Goal: Task Accomplishment & Management: Manage account settings

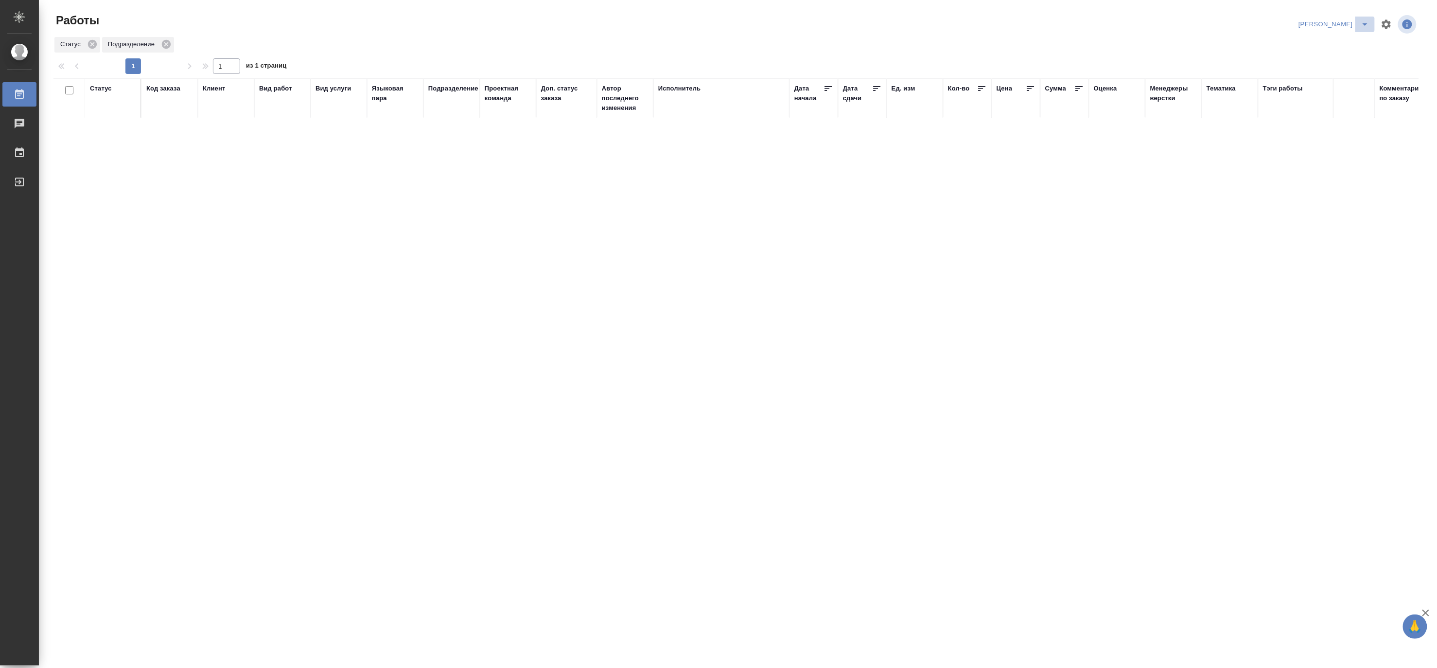
click at [1368, 21] on icon "split button" at bounding box center [1366, 24] width 12 height 12
click at [1340, 41] on li "[PERSON_NAME] работе" at bounding box center [1328, 44] width 93 height 16
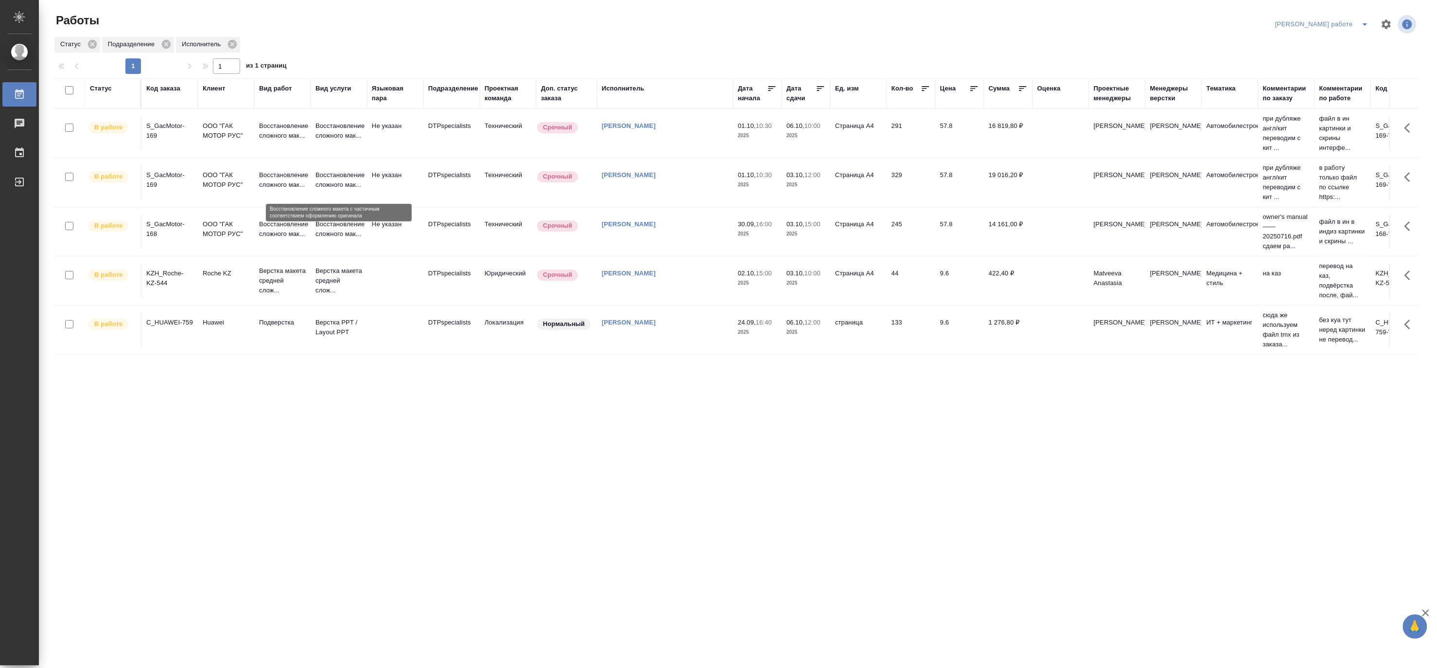
click at [326, 182] on p "Восстановление сложного мак..." at bounding box center [339, 179] width 47 height 19
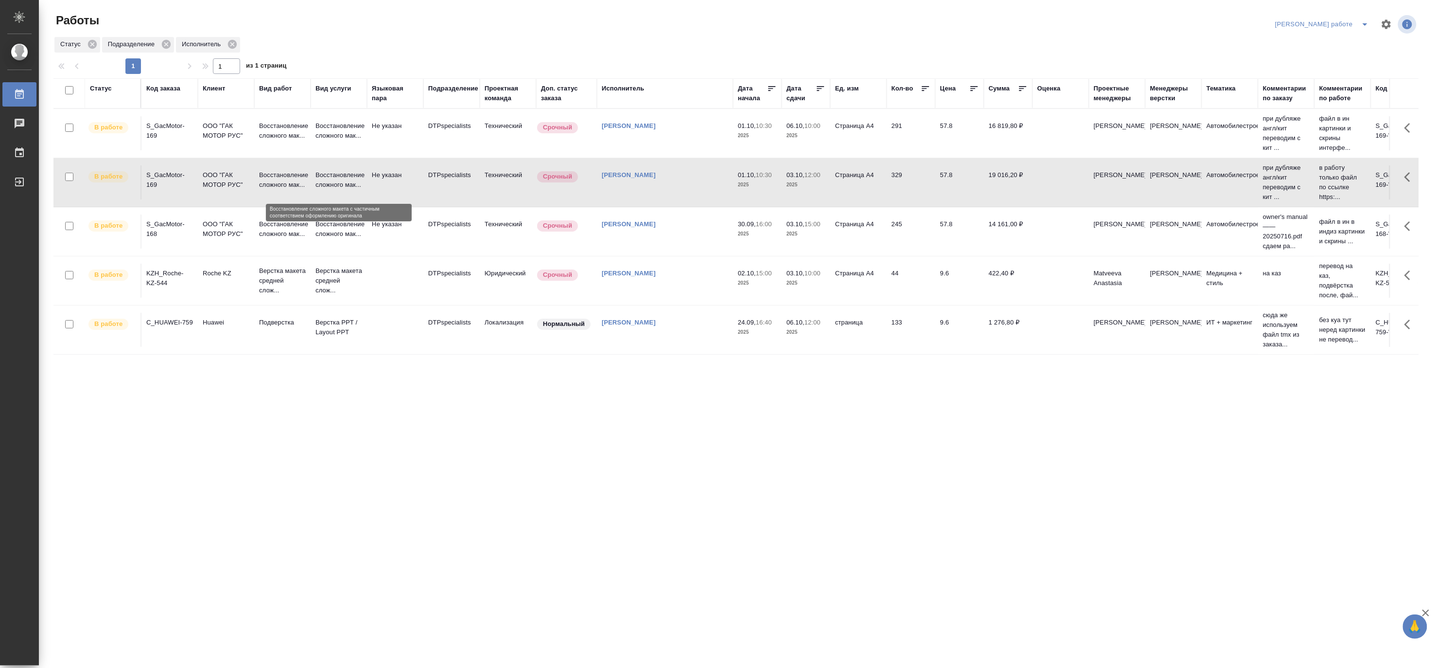
click at [326, 182] on p "Восстановление сложного мак..." at bounding box center [339, 179] width 47 height 19
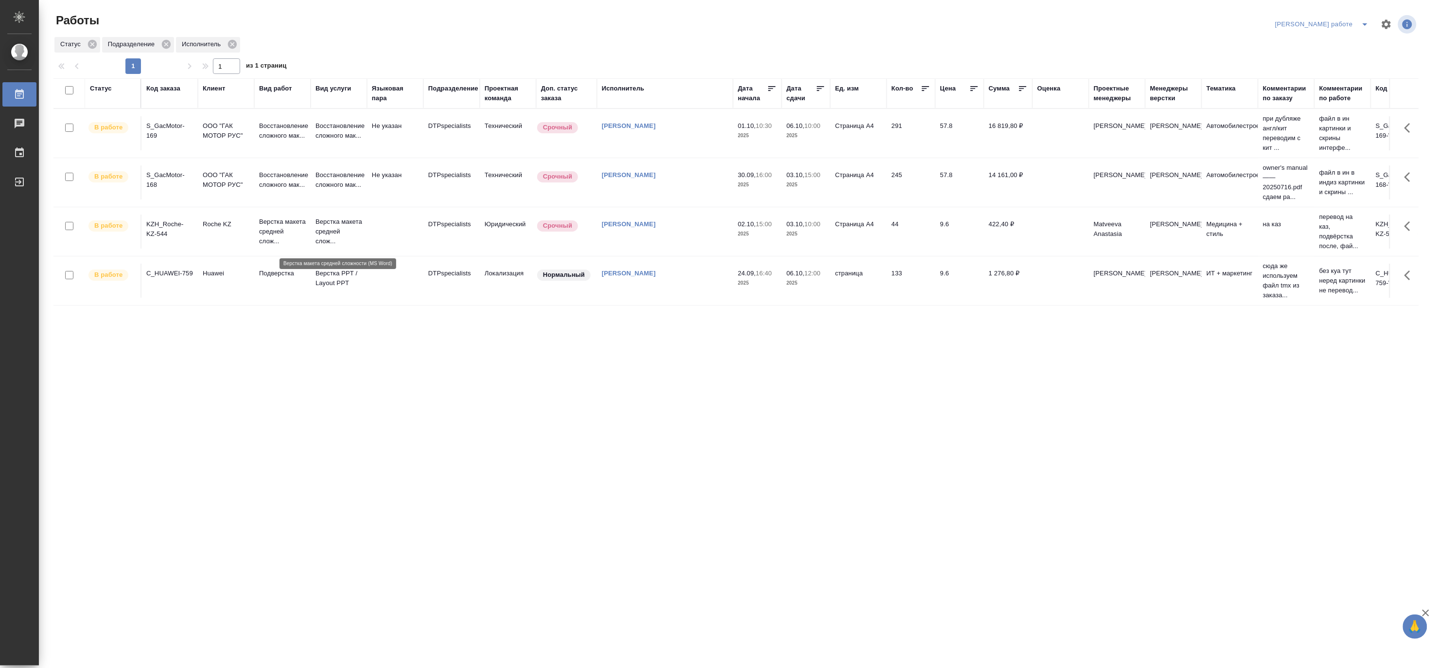
click at [332, 231] on p "Верстка макета средней слож..." at bounding box center [339, 231] width 47 height 29
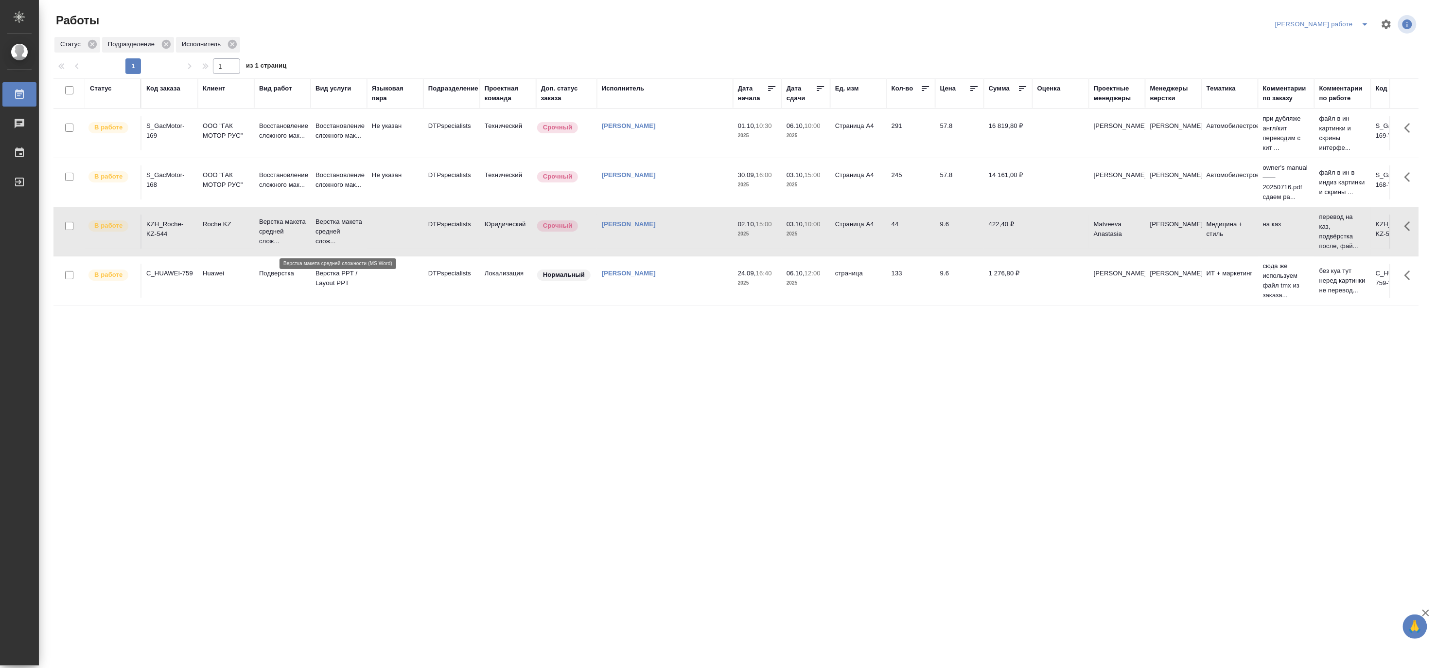
click at [332, 231] on p "Верстка макета средней слож..." at bounding box center [339, 231] width 47 height 29
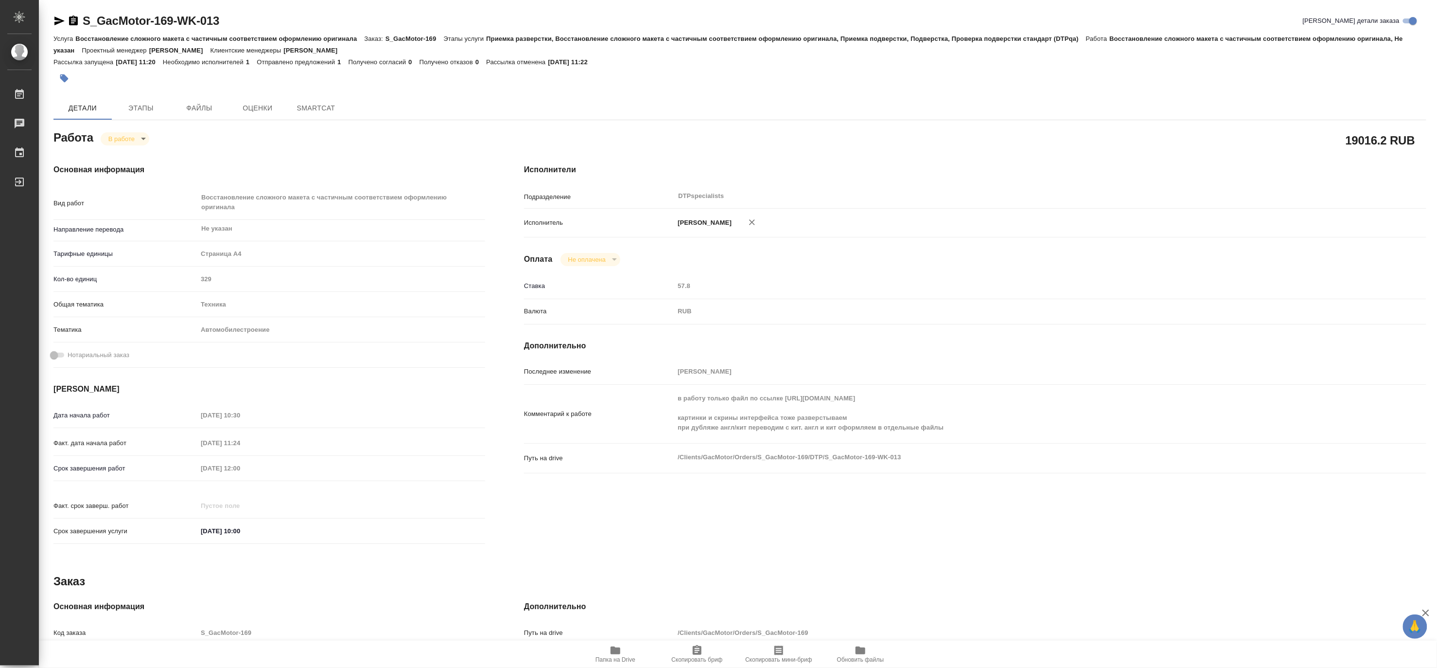
type textarea "x"
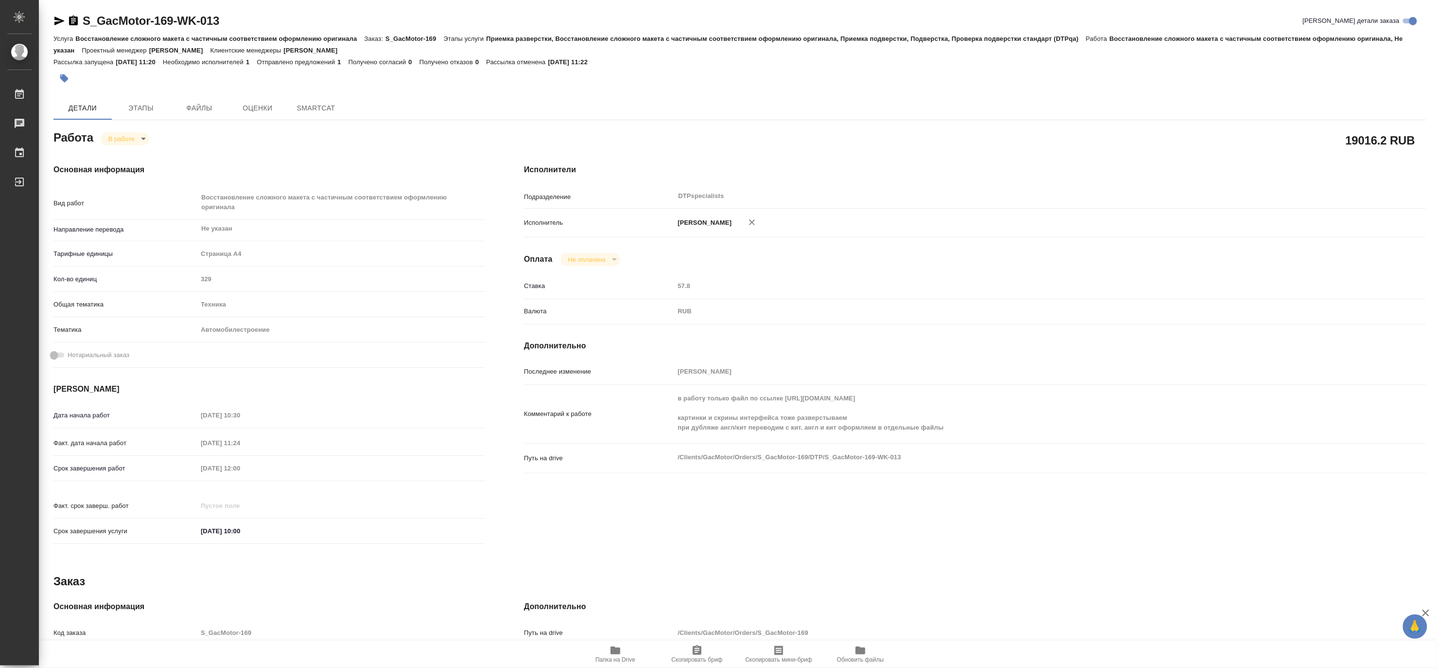
type textarea "x"
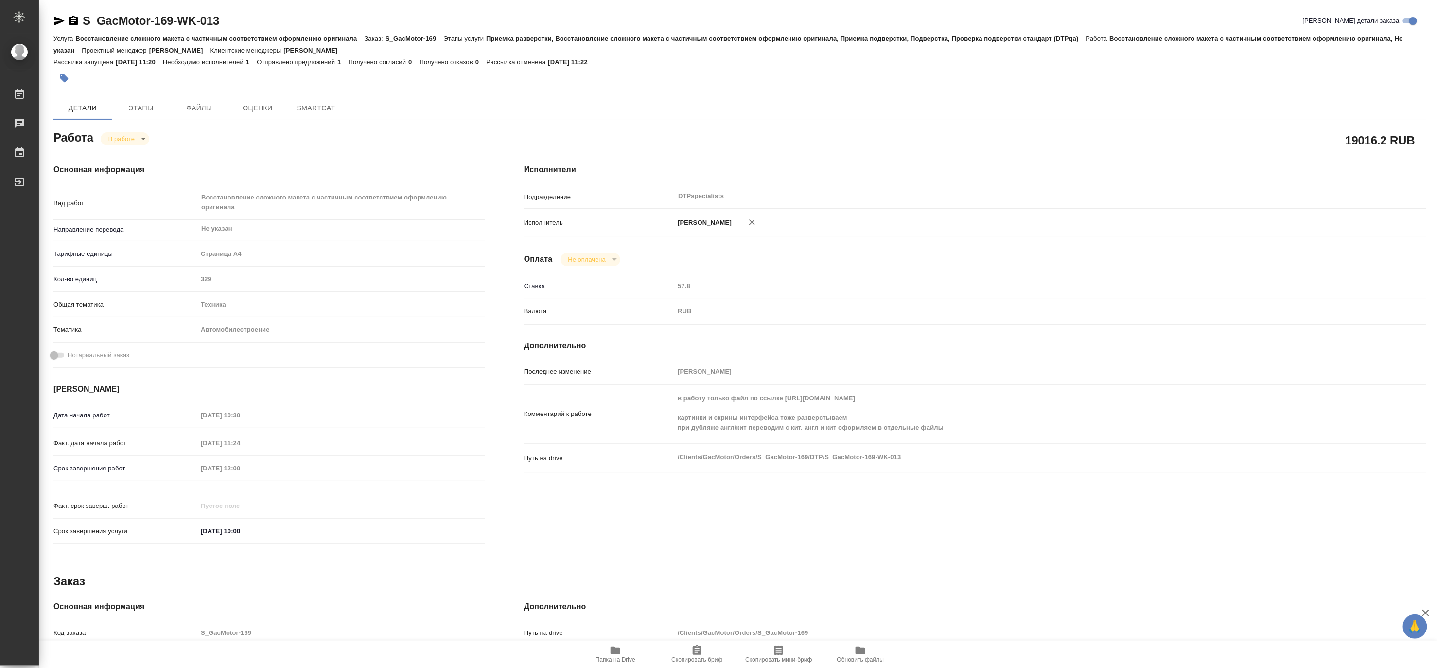
type textarea "x"
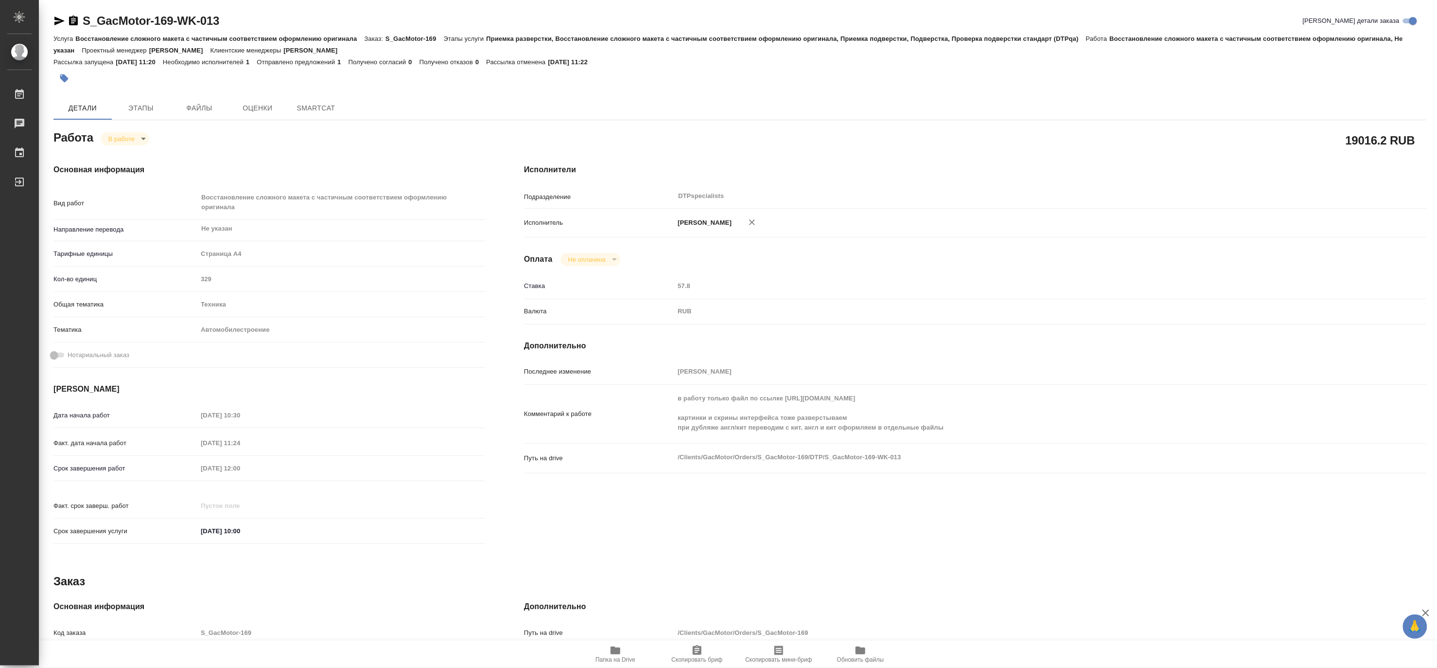
type textarea "x"
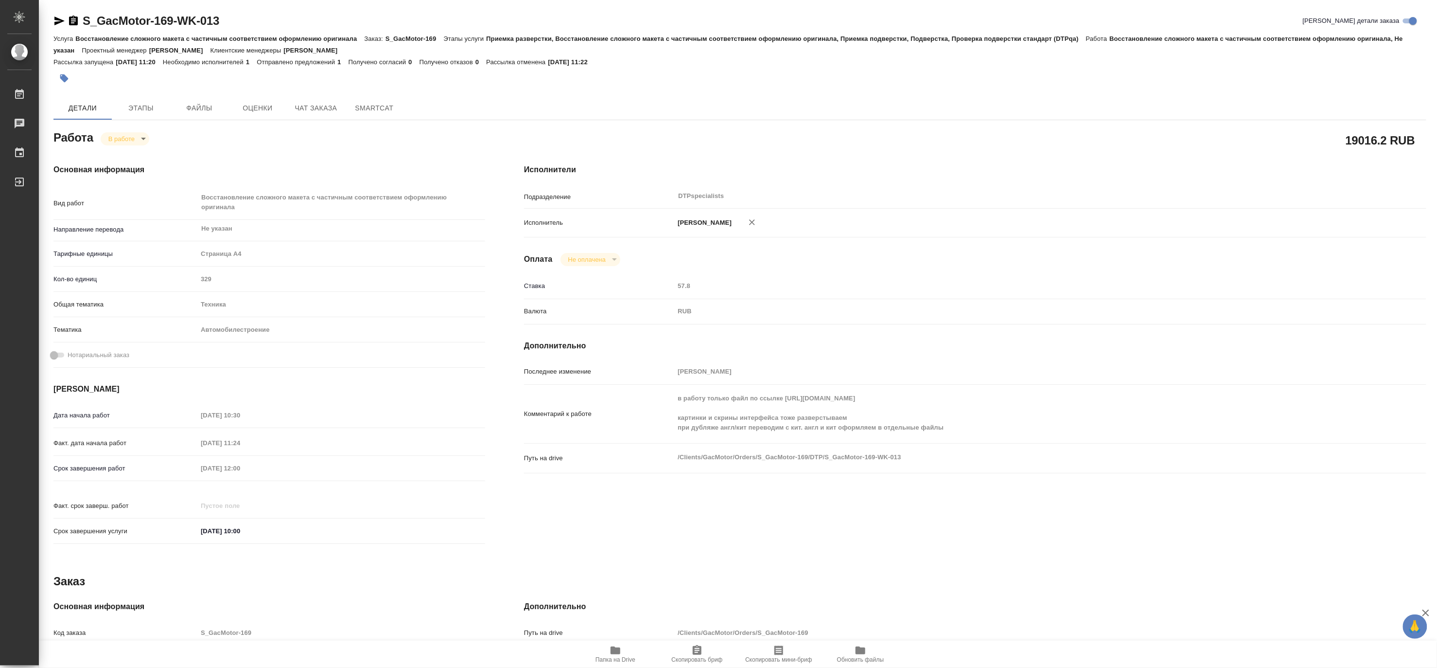
type textarea "x"
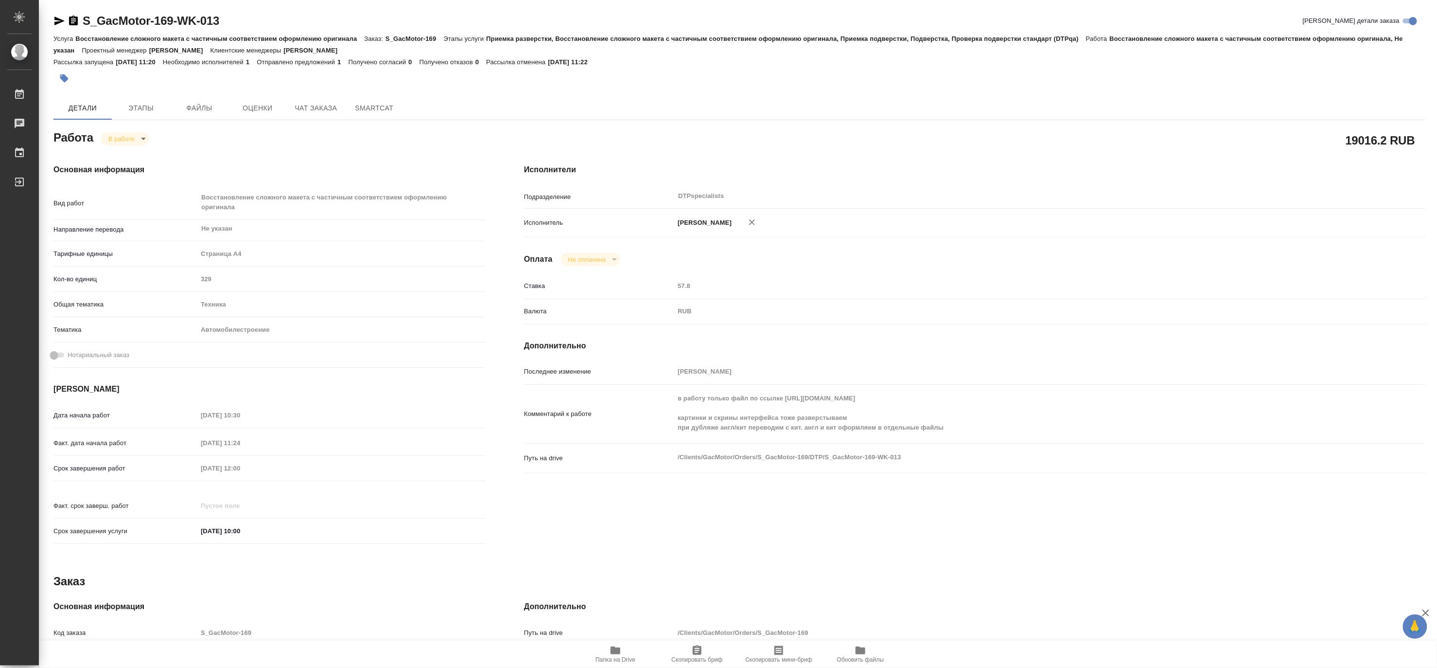
click at [610, 654] on icon "button" at bounding box center [616, 650] width 12 height 12
type textarea "x"
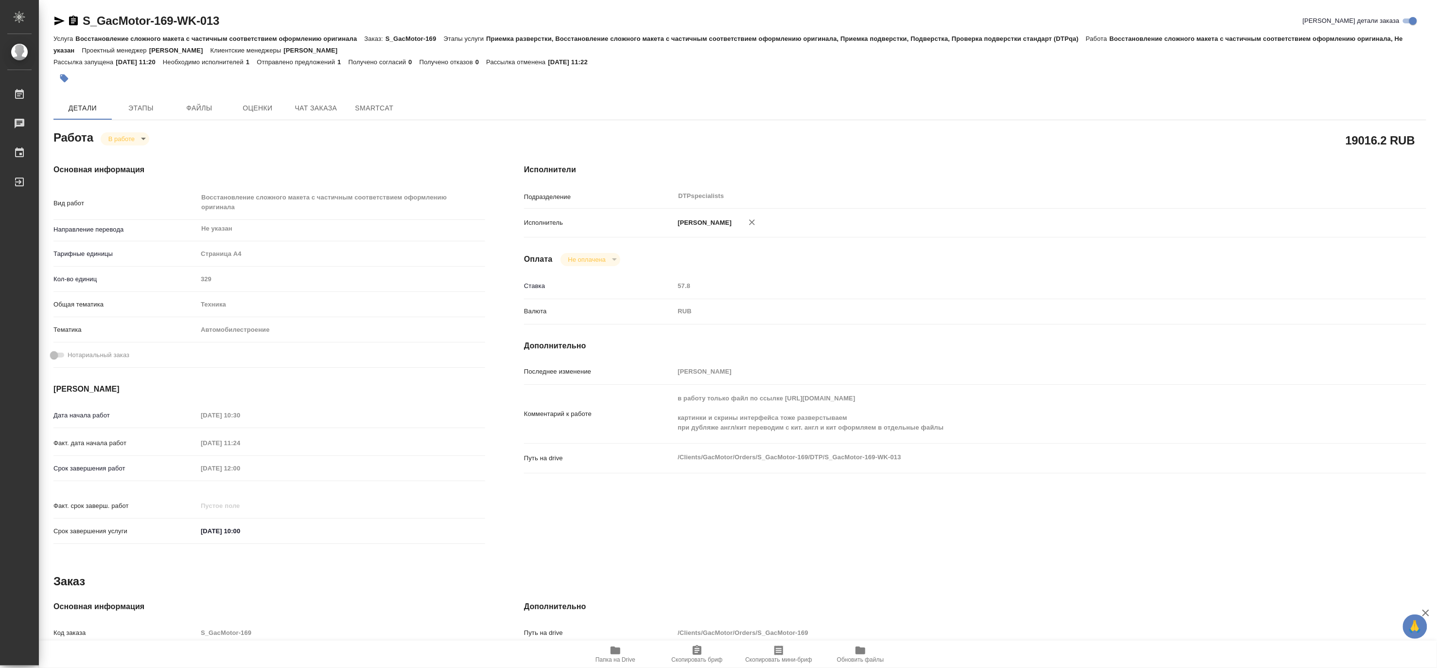
type textarea "x"
click at [118, 141] on body "🙏 .cls-1 fill:#fff; AWATERA Matveeva Maria Работы 0 Чаты График Выйти S_GacMoto…" at bounding box center [718, 334] width 1437 height 668
click at [117, 151] on button "Выполнен" at bounding box center [125, 155] width 35 height 11
type textarea "x"
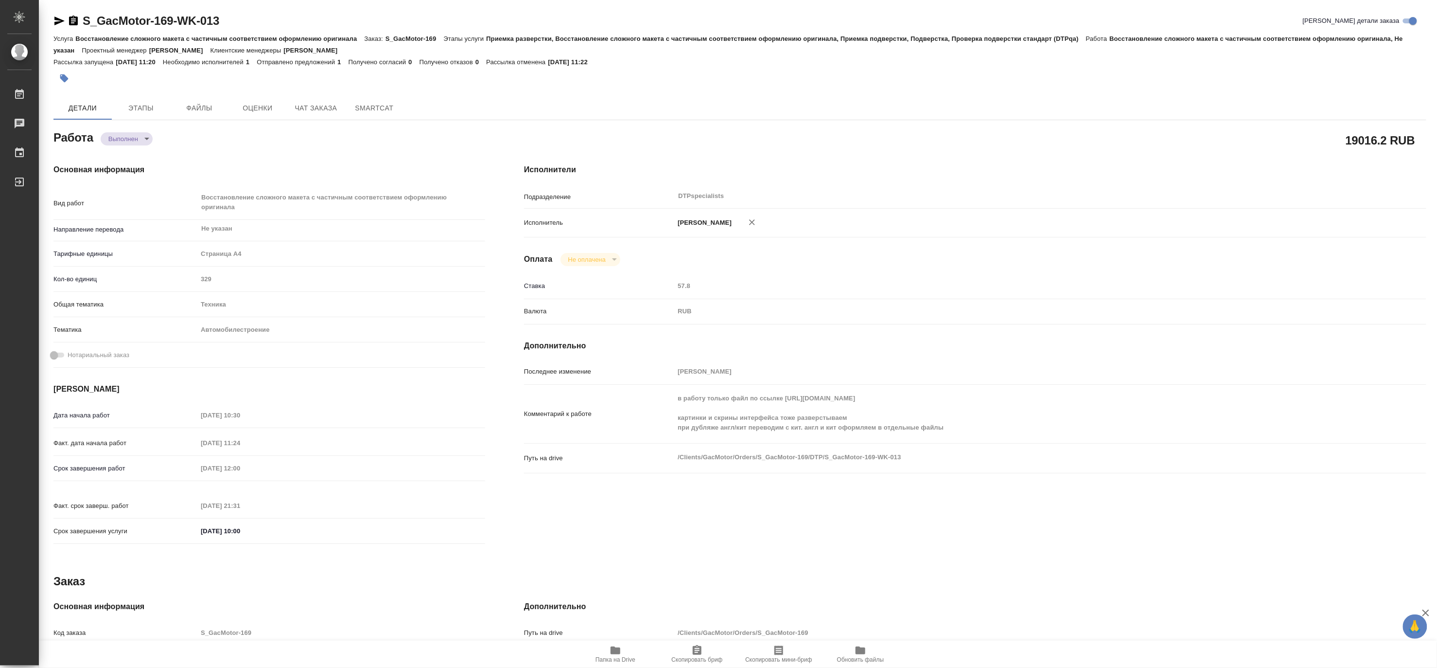
type textarea "x"
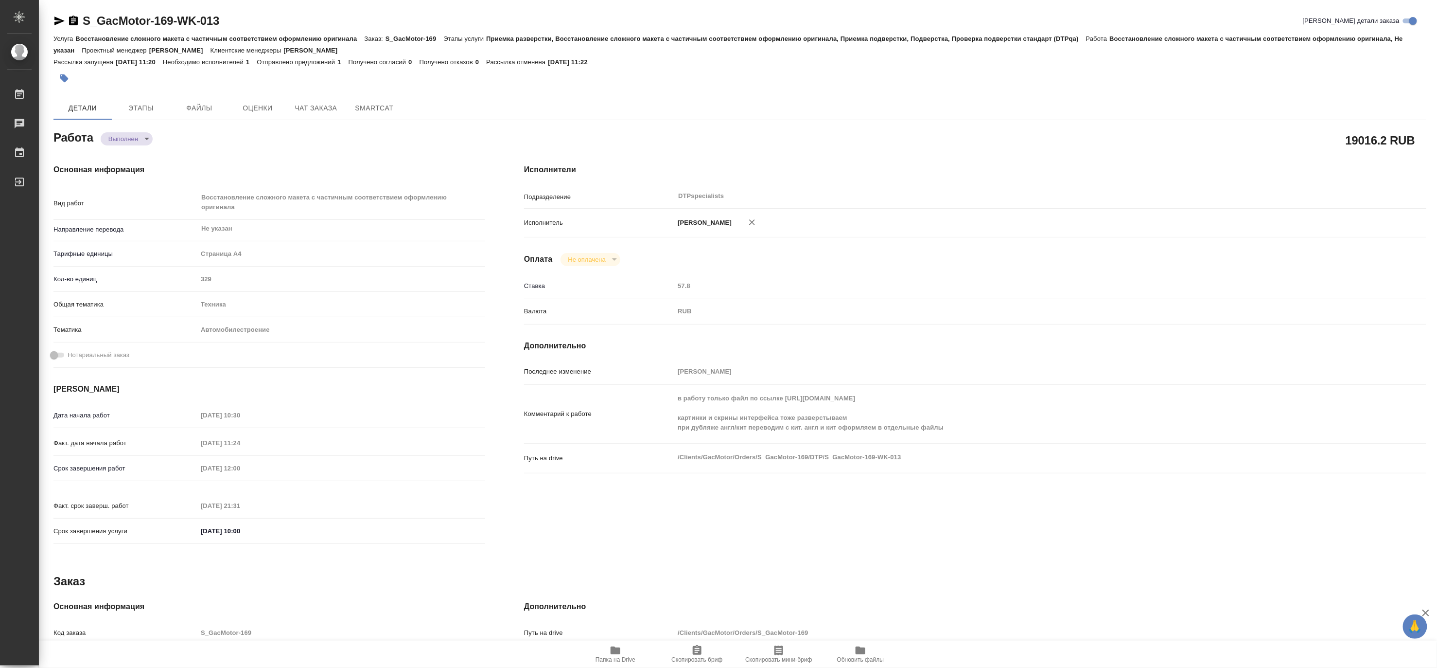
type textarea "x"
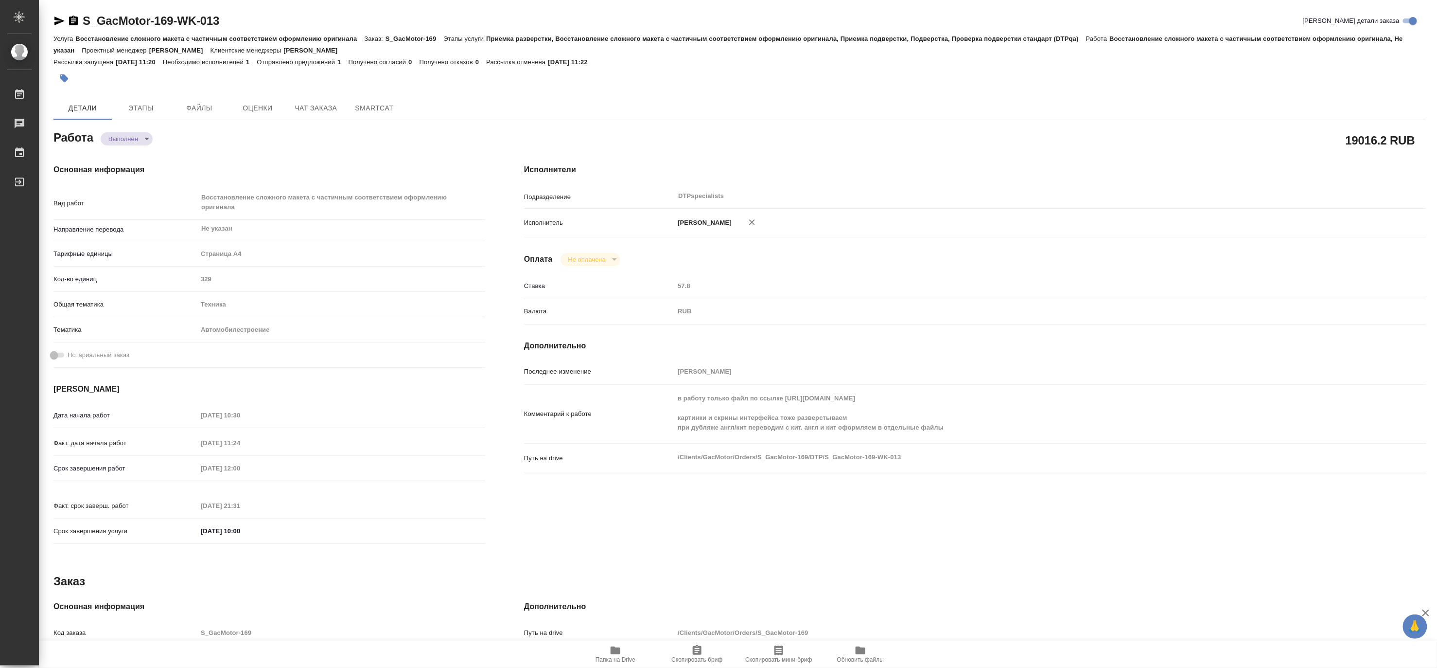
type textarea "x"
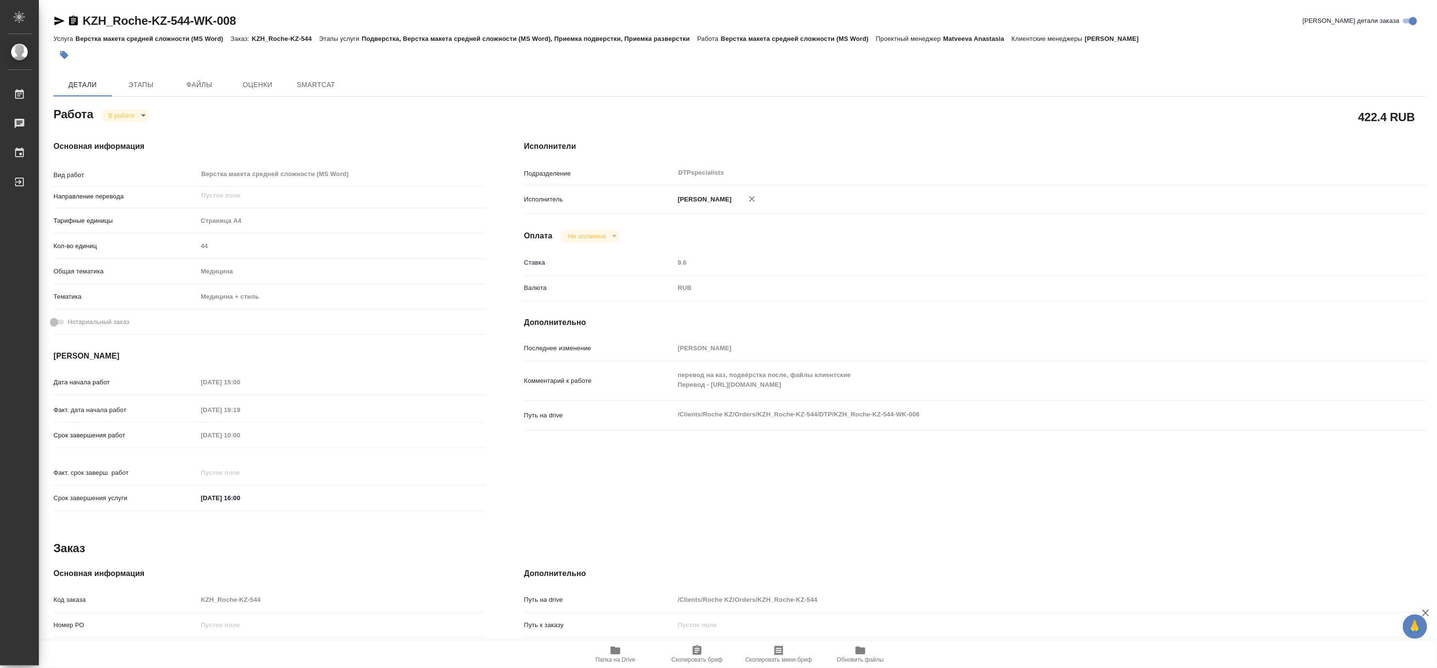
type textarea "x"
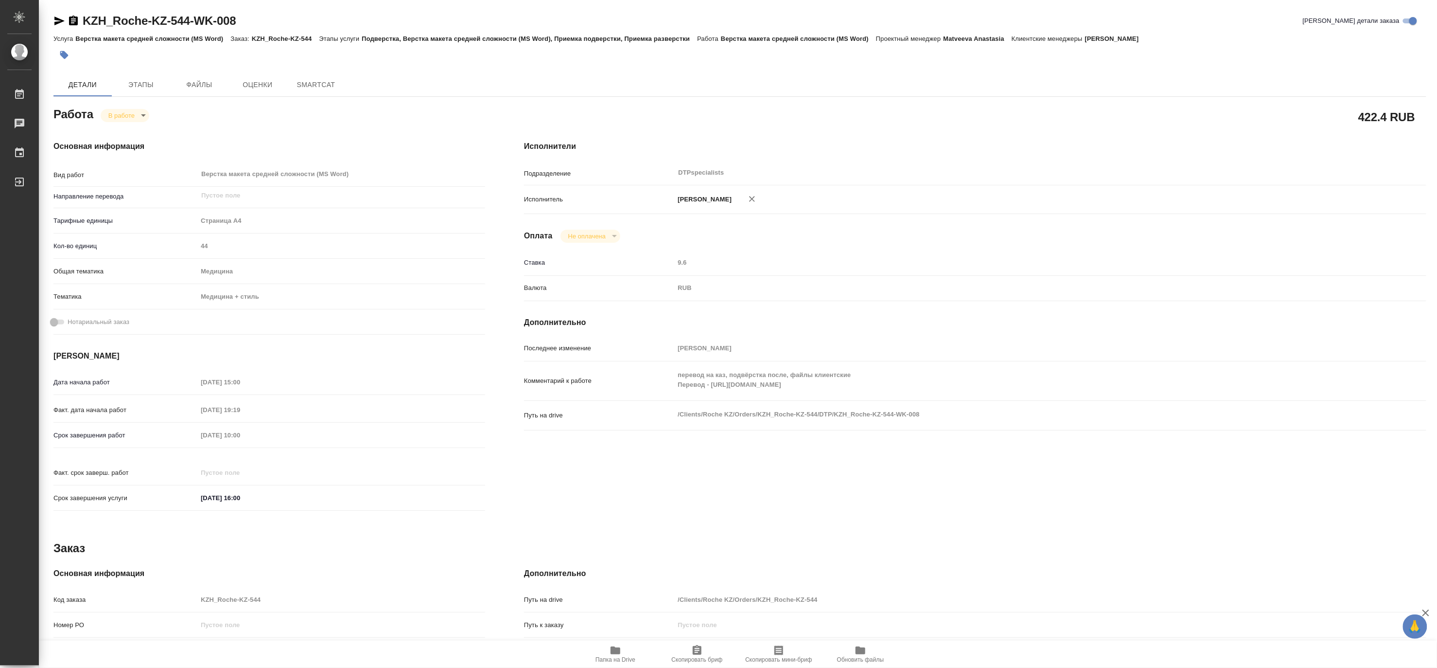
type textarea "x"
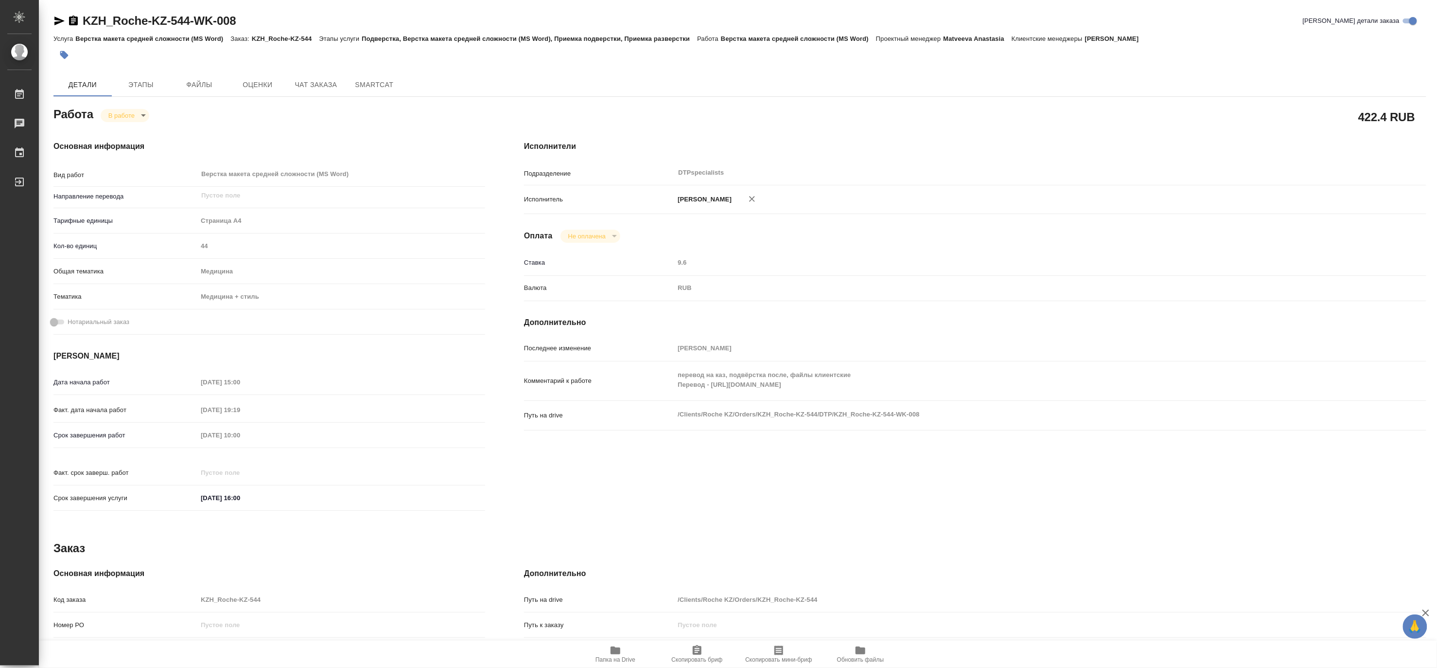
type textarea "x"
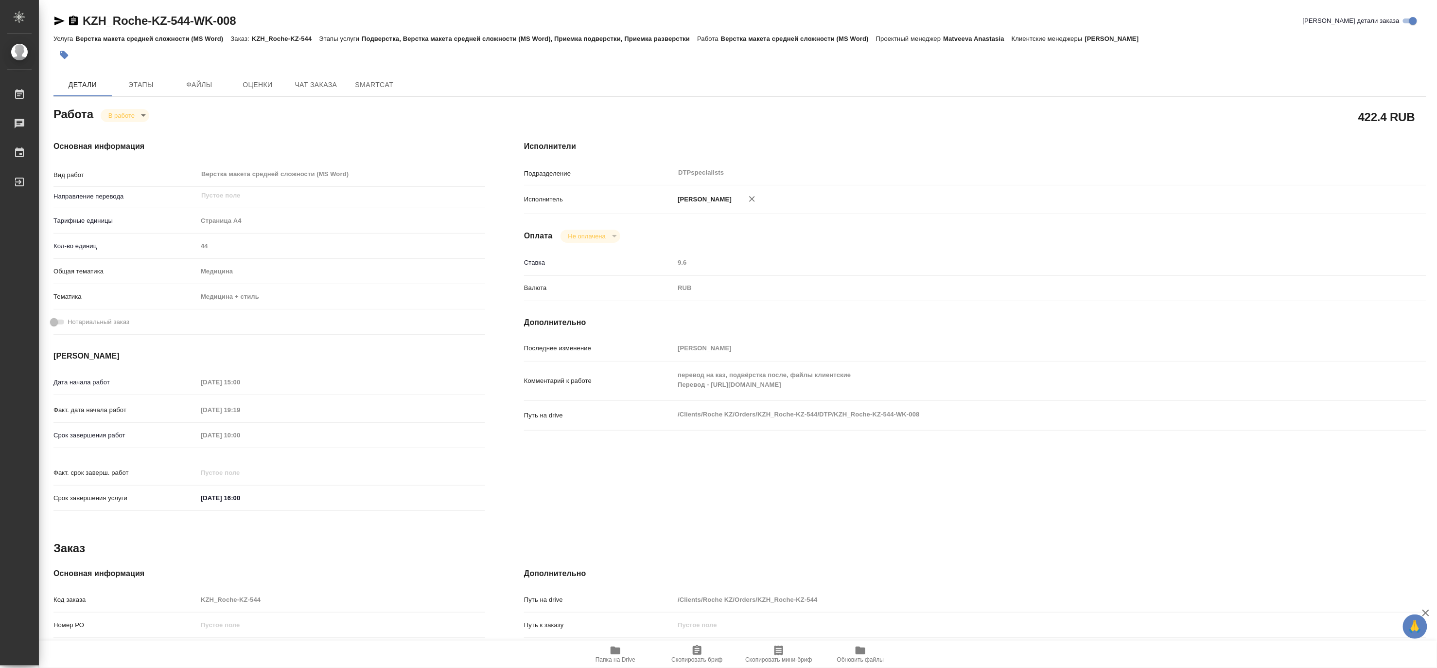
type textarea "x"
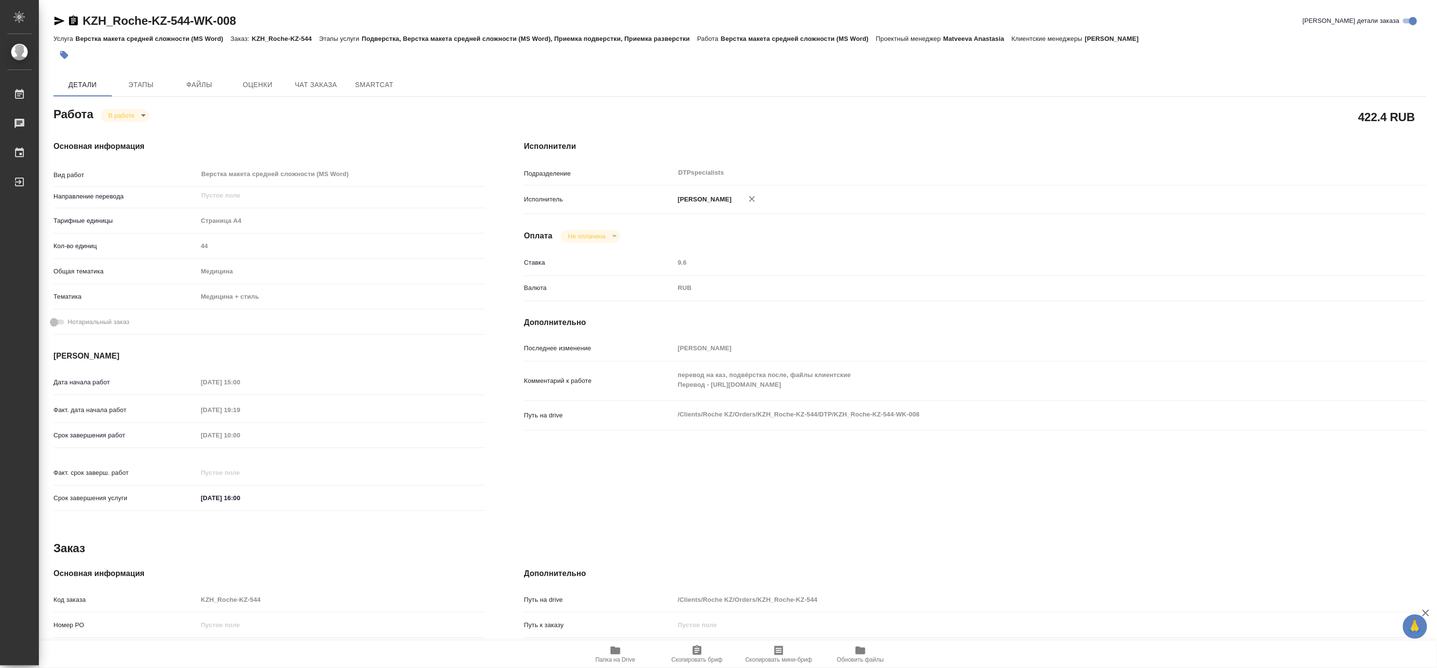
click at [612, 653] on icon "button" at bounding box center [616, 650] width 10 height 8
click at [84, 18] on div "KZH_Roche-KZ-544-WK-008 Кратко детали заказа" at bounding box center [739, 21] width 1373 height 16
click at [618, 647] on icon "button" at bounding box center [616, 650] width 12 height 12
click at [313, 83] on span "Чат заказа" at bounding box center [316, 85] width 47 height 12
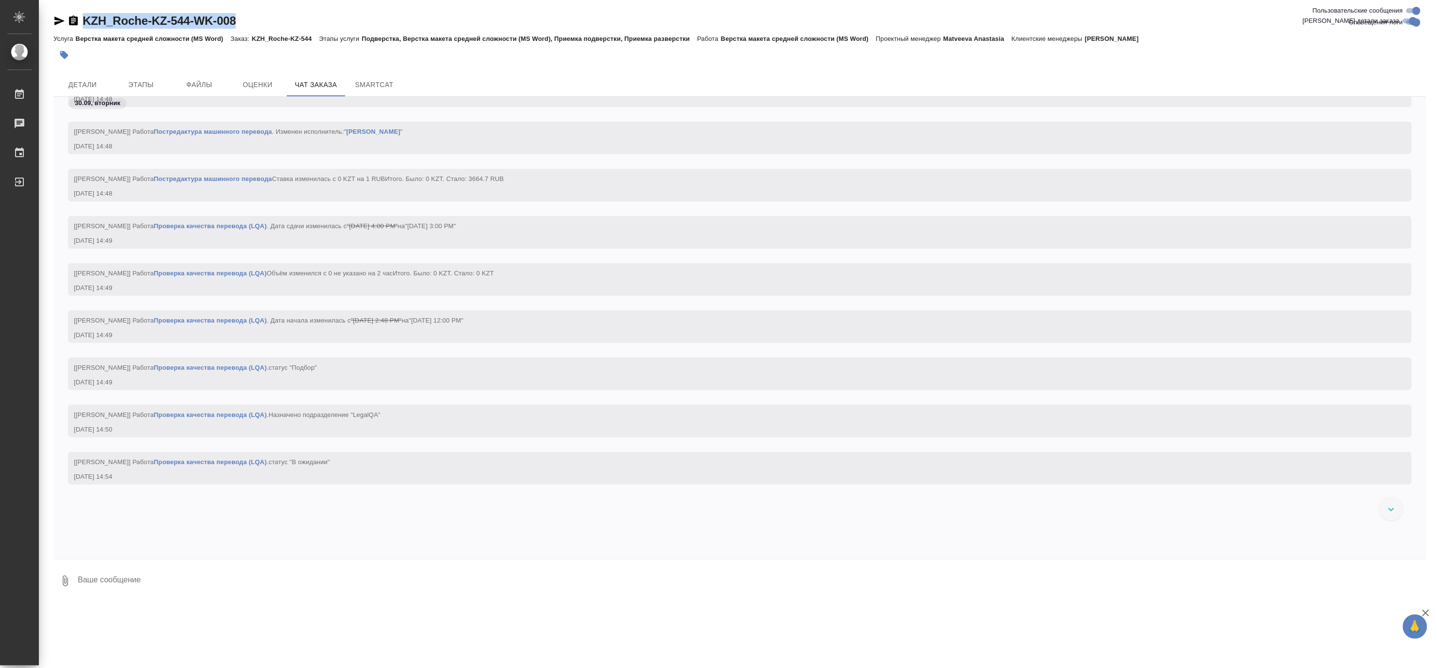
scroll to position [1350, 0]
